Goal: Find specific page/section: Find specific page/section

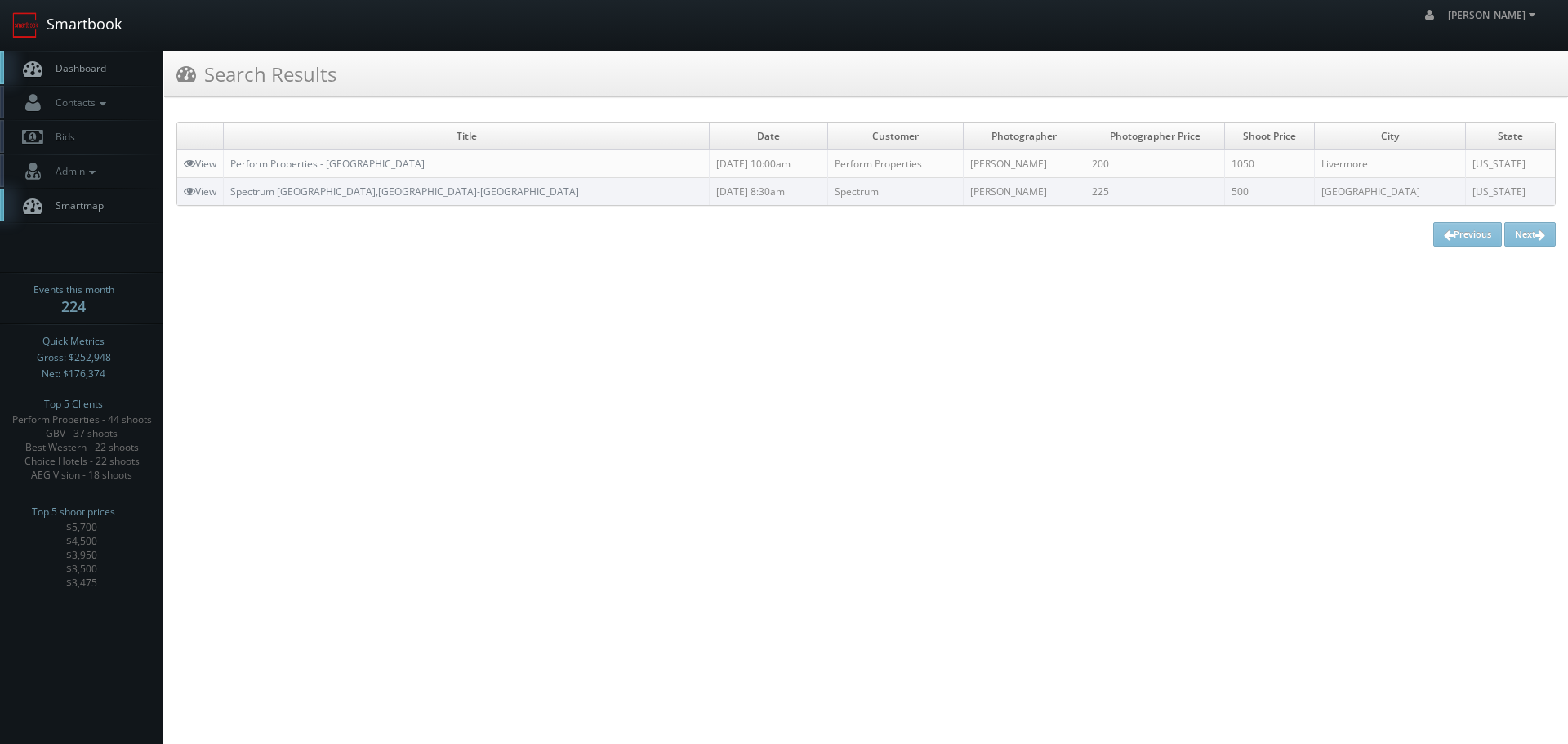
click at [104, 27] on link "Smartbook" at bounding box center [66, 25] width 134 height 51
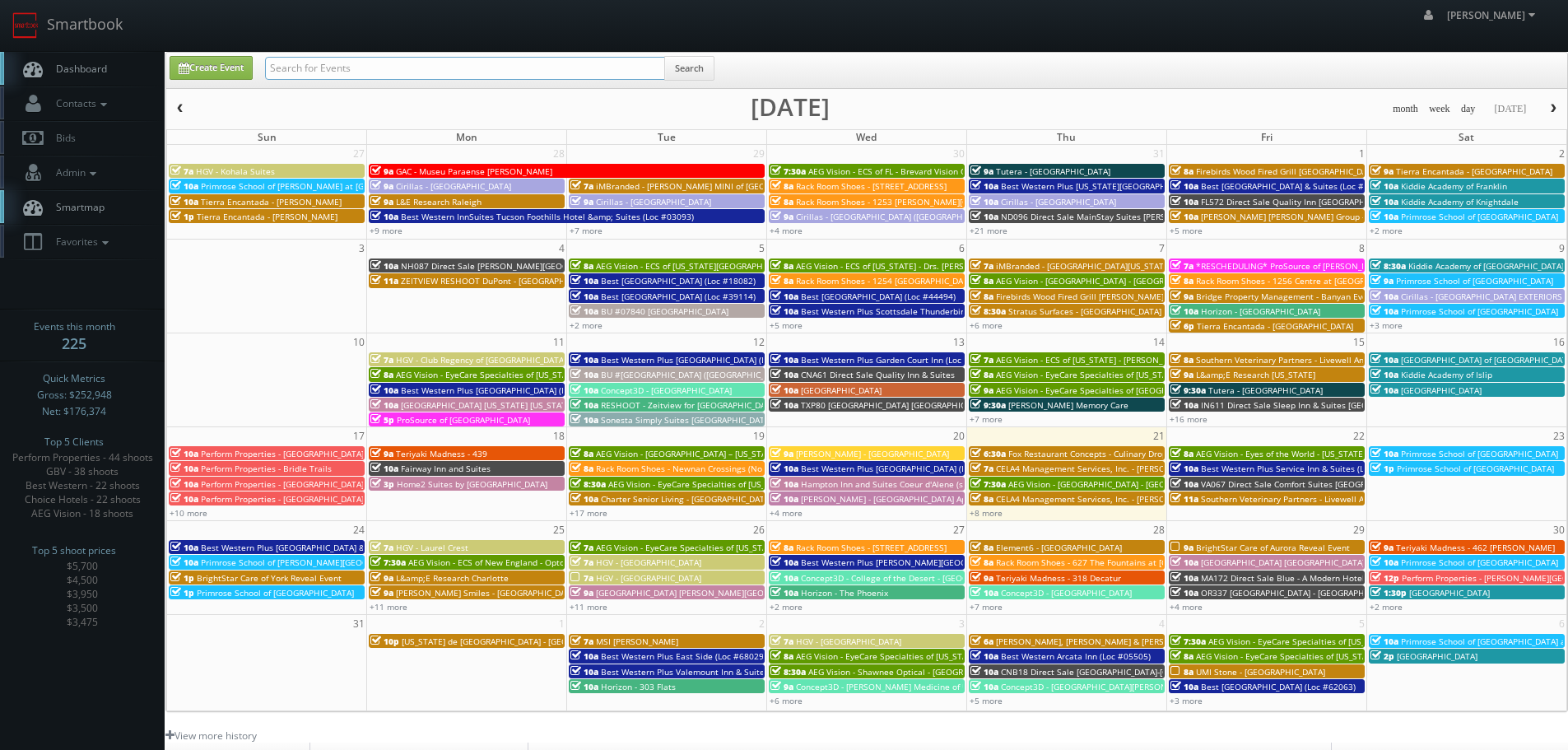
click at [396, 68] on input "text" at bounding box center [465, 68] width 400 height 23
type input "62067"
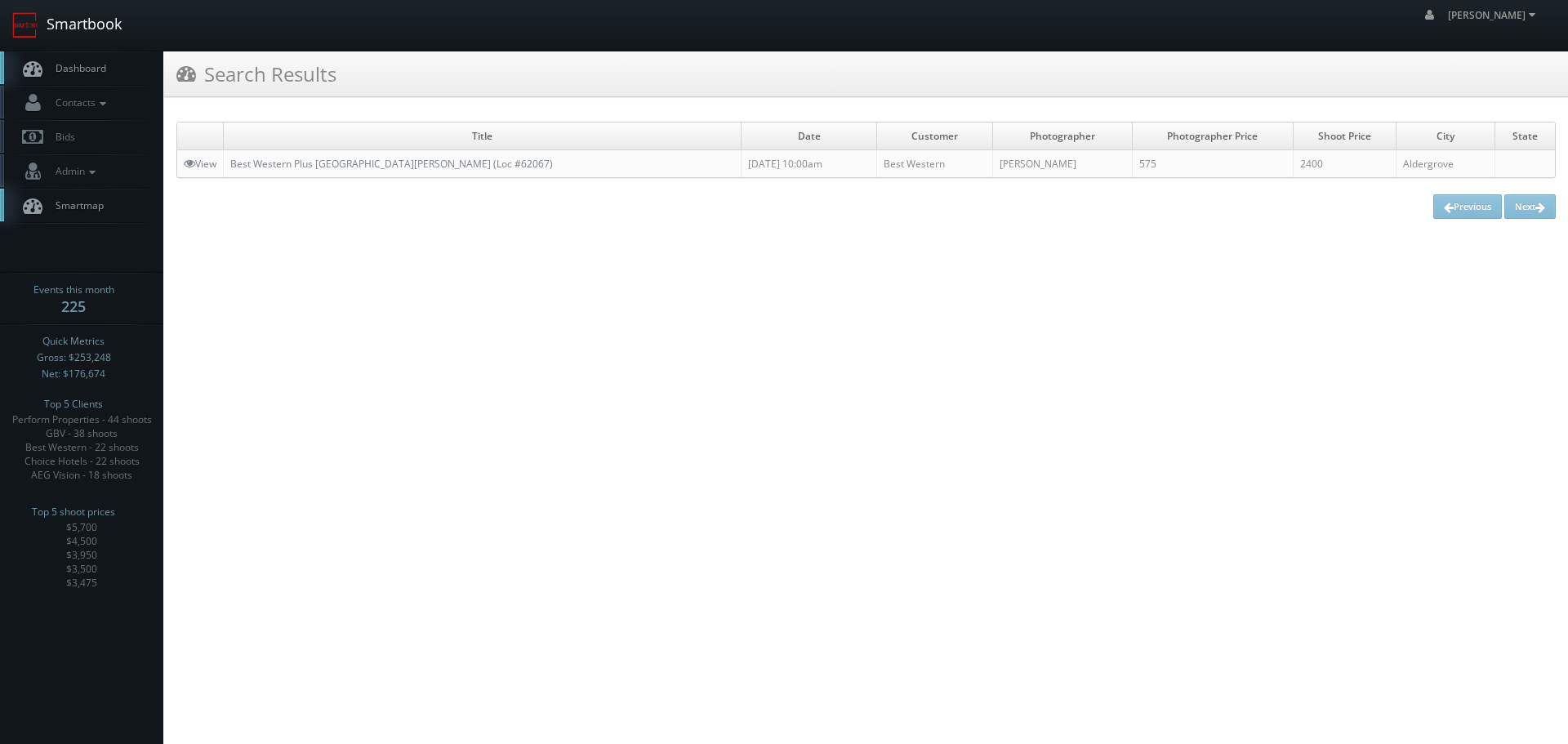
click at [101, 26] on link "Smartbook" at bounding box center [66, 25] width 134 height 51
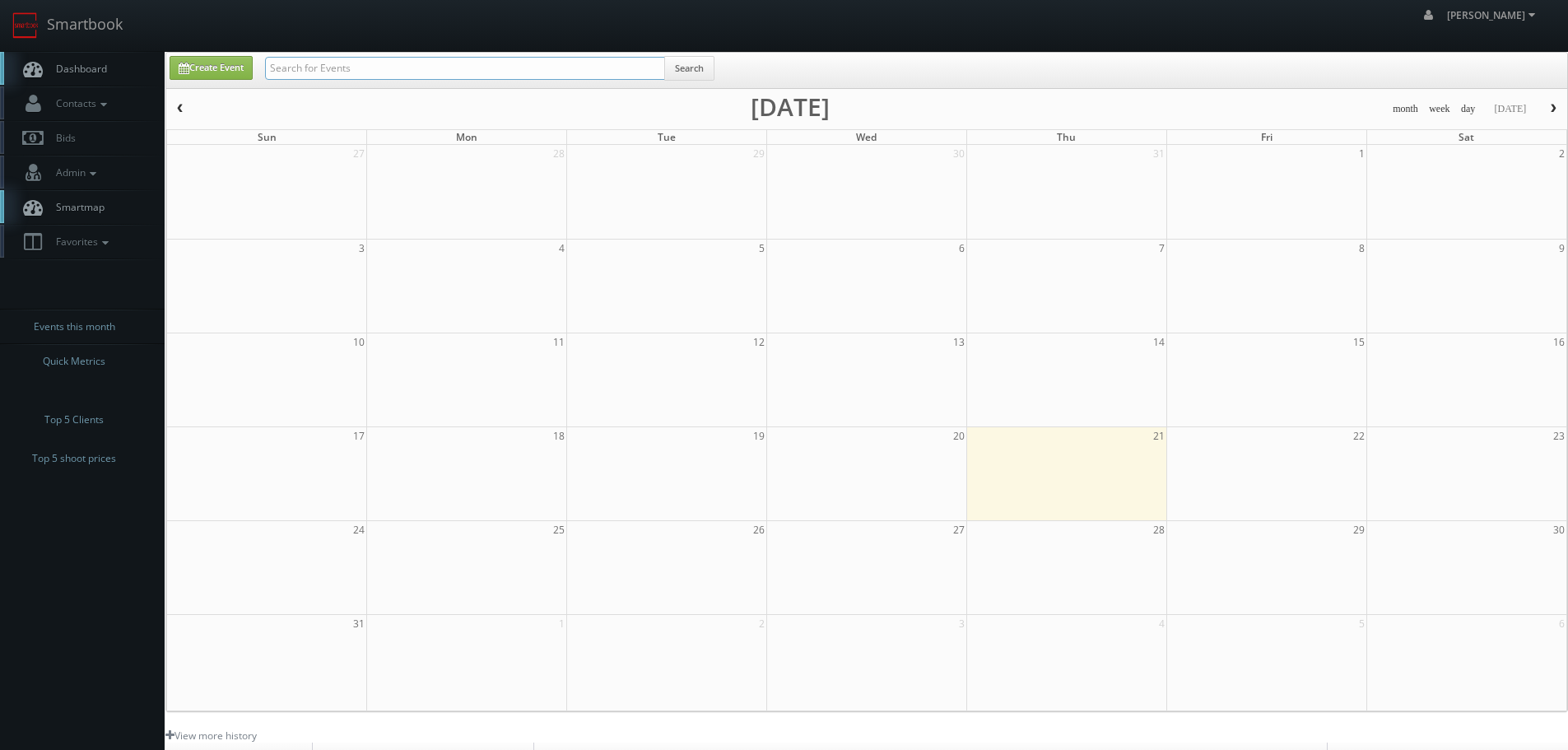
drag, startPoint x: 0, startPoint y: 0, endPoint x: 399, endPoint y: 68, distance: 404.8
click at [399, 68] on input "text" at bounding box center [465, 68] width 400 height 23
type input "harmon"
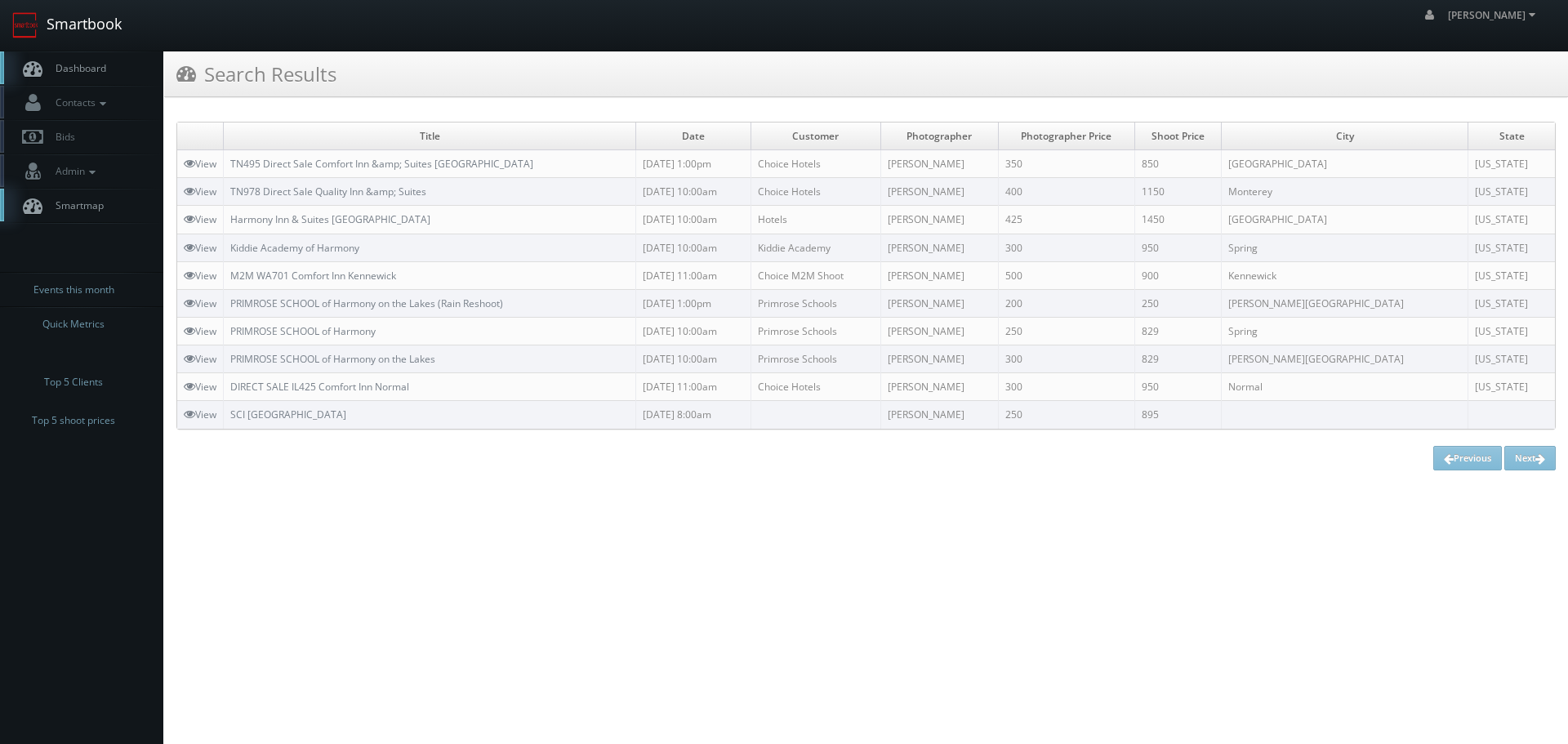
click at [102, 35] on link "Smartbook" at bounding box center [66, 25] width 134 height 51
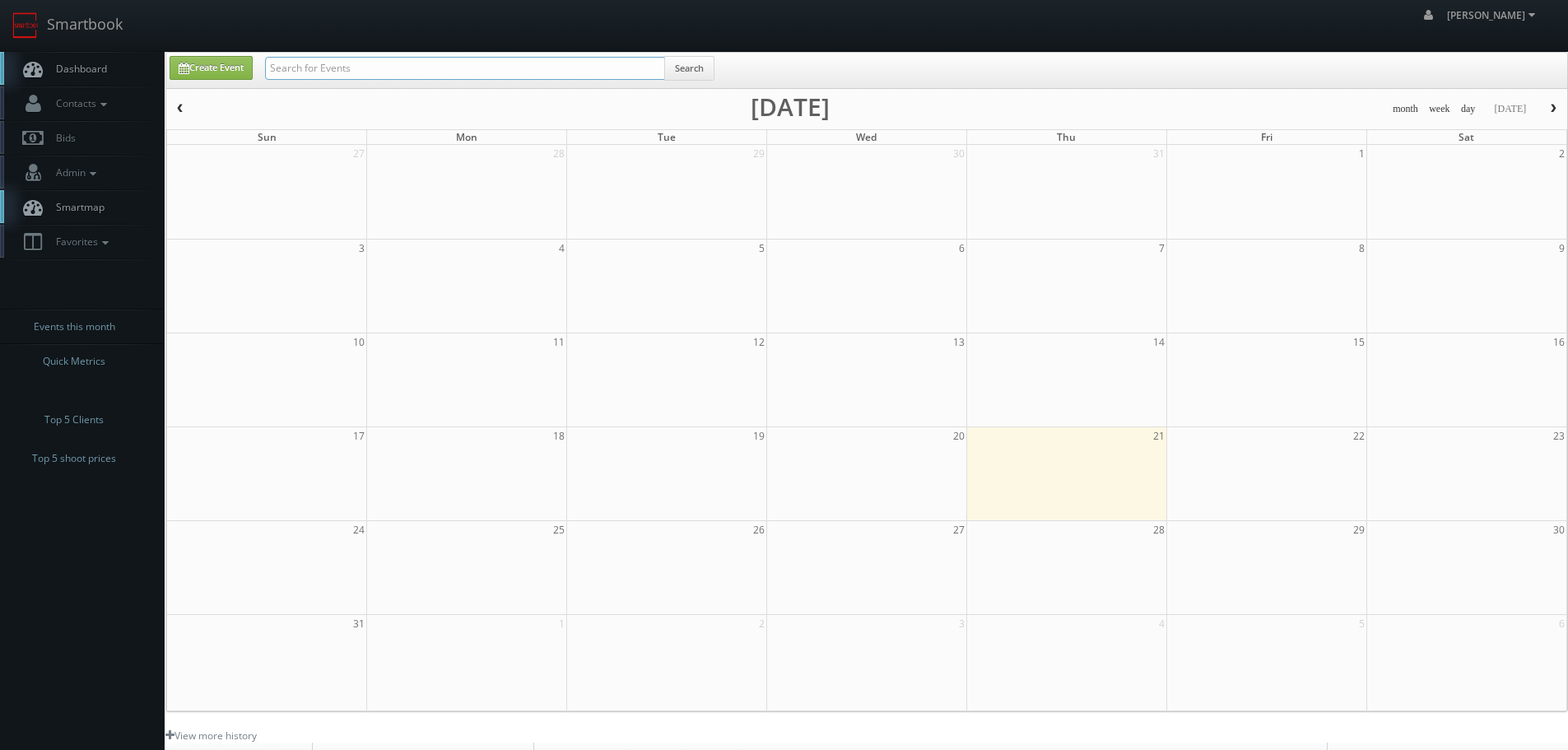
drag, startPoint x: 0, startPoint y: 0, endPoint x: 331, endPoint y: 69, distance: 338.1
click at [330, 68] on input "text" at bounding box center [465, 68] width 400 height 23
type input "cody"
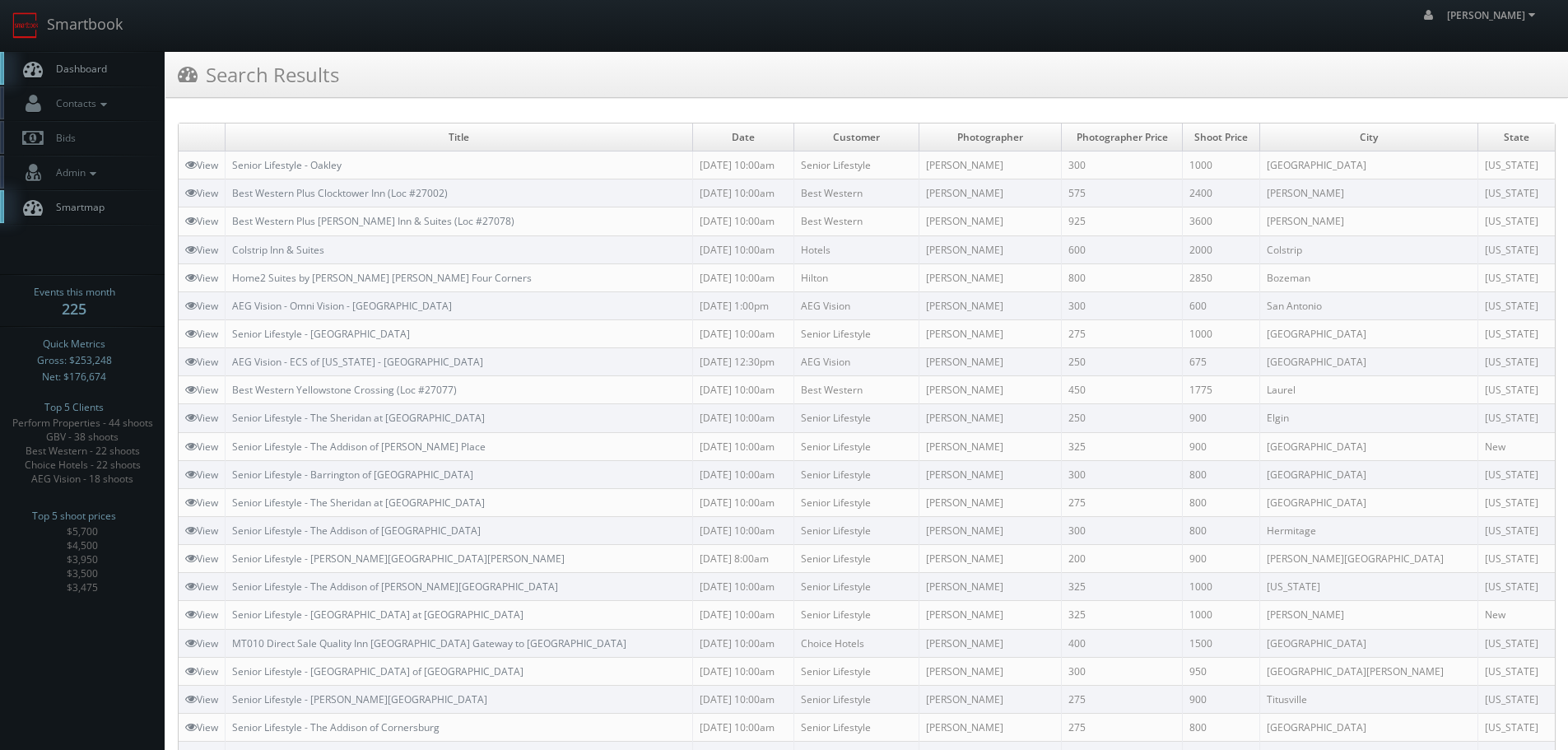
click at [505, 132] on td "Title" at bounding box center [459, 137] width 467 height 28
drag, startPoint x: 942, startPoint y: 196, endPoint x: 864, endPoint y: 191, distance: 78.2
click at [919, 193] on td "Cody Harman" at bounding box center [990, 193] width 143 height 28
copy td "Cody Harman"
drag, startPoint x: 495, startPoint y: 186, endPoint x: 245, endPoint y: 190, distance: 250.0
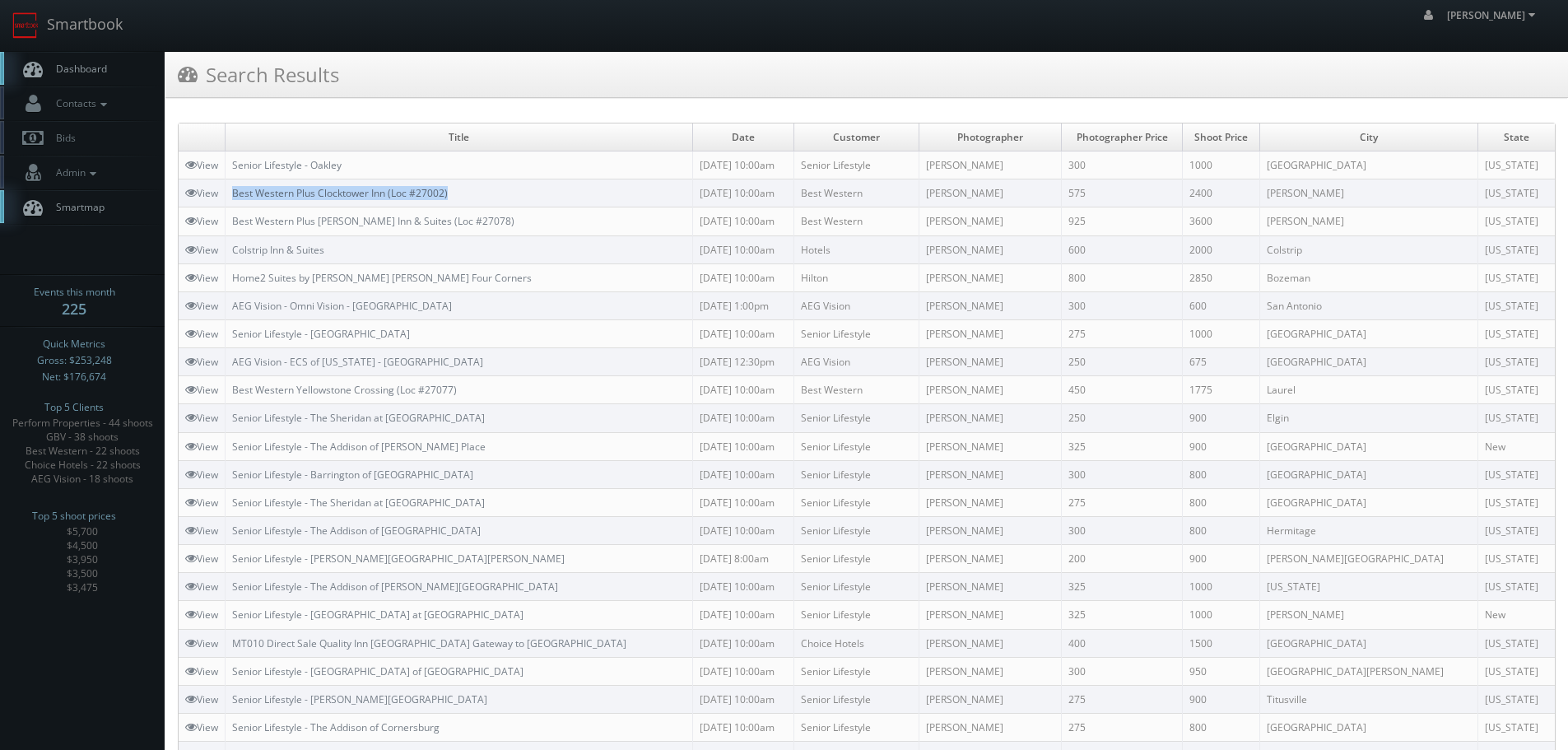
click at [237, 194] on td "Best Western Plus Clocktower Inn (Loc #27002)" at bounding box center [459, 193] width 467 height 28
copy link "Best Western Plus Clocktower Inn (Loc #27002)"
click at [94, 18] on link "Smartbook" at bounding box center [67, 25] width 135 height 51
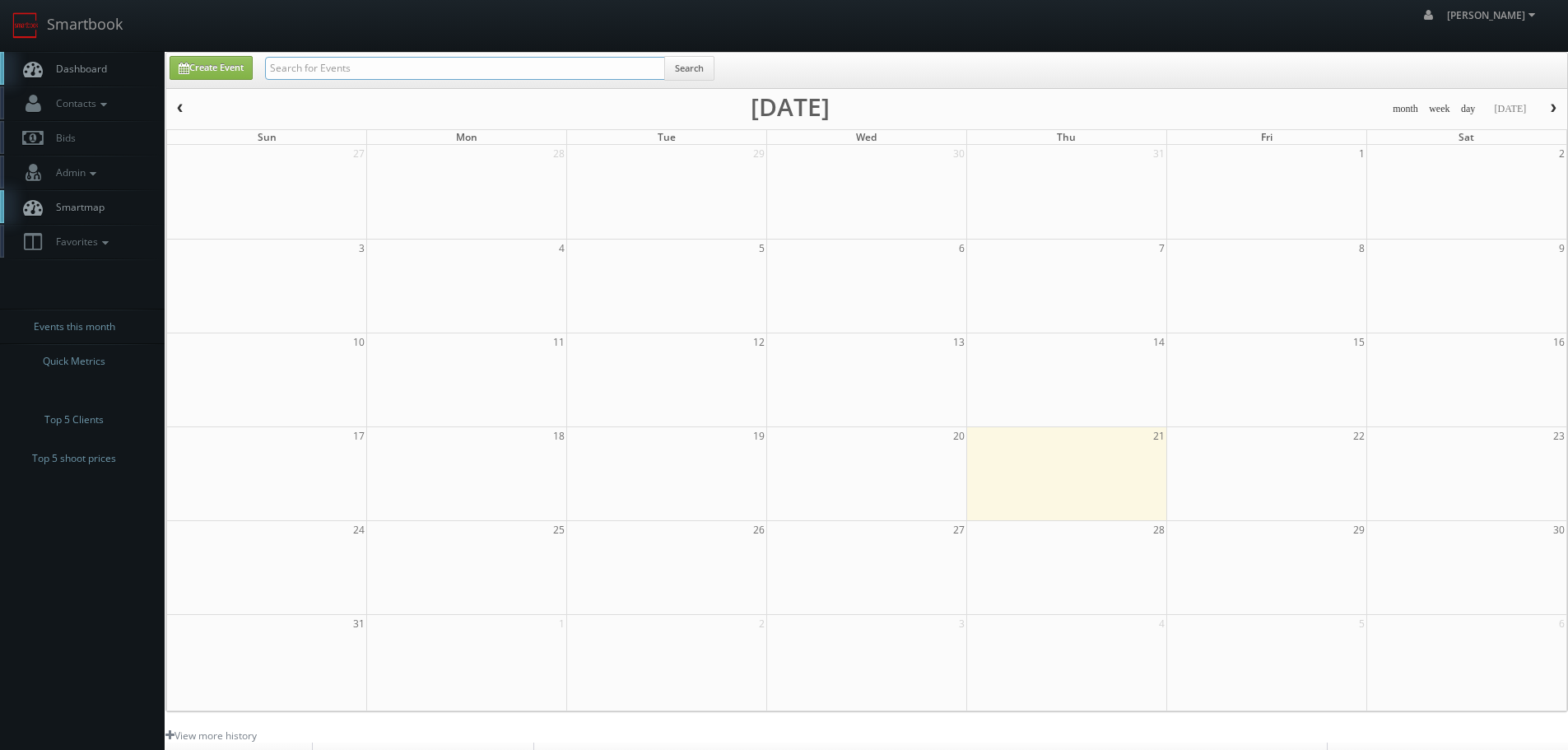
click at [419, 73] on input "text" at bounding box center [465, 68] width 400 height 23
type input "33157"
